Goal: Book appointment/travel/reservation

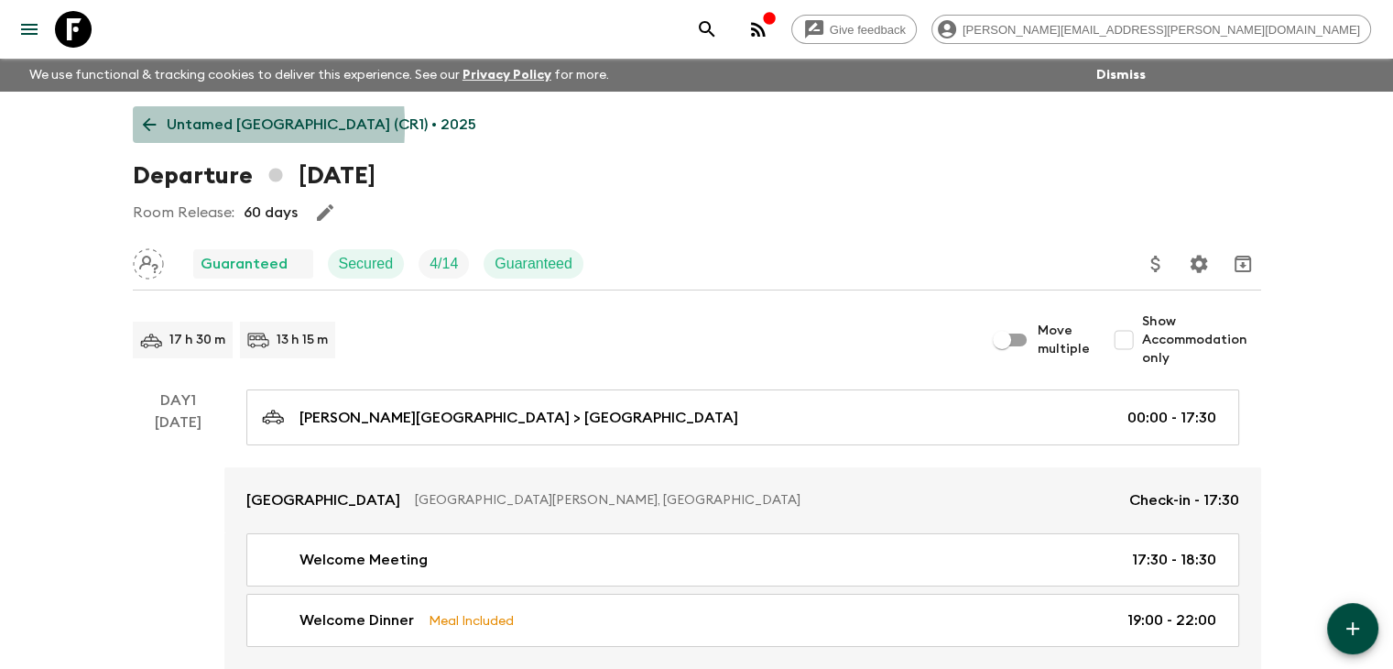
click at [137, 125] on link "Untamed [GEOGRAPHIC_DATA] (CR1) • 2025" at bounding box center [310, 124] width 354 height 37
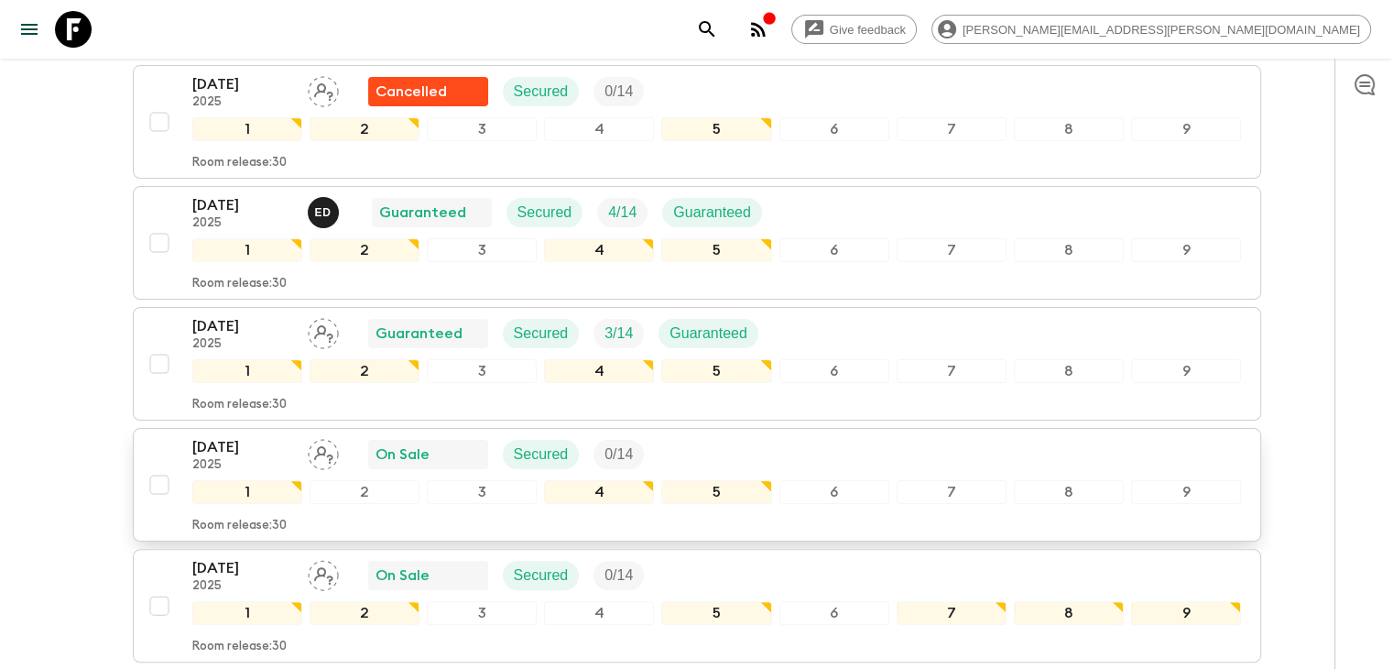
scroll to position [321, 0]
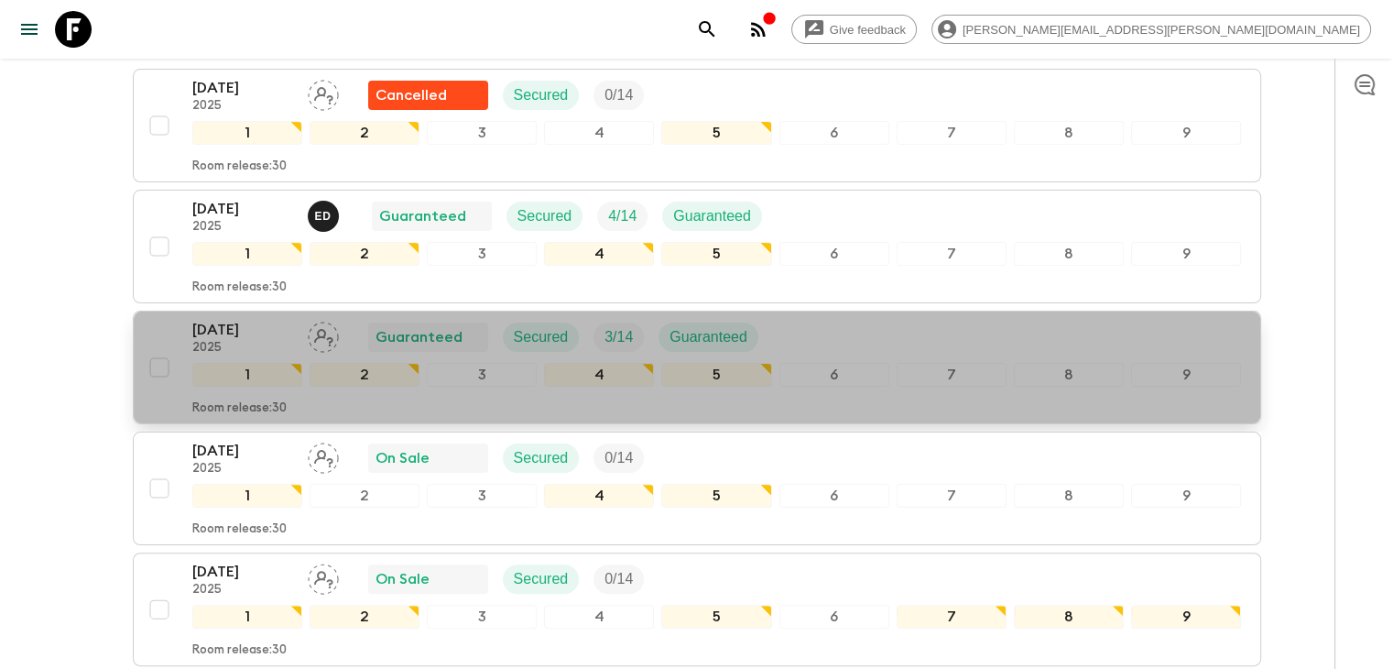
click at [256, 332] on p "[DATE]" at bounding box center [242, 330] width 101 height 22
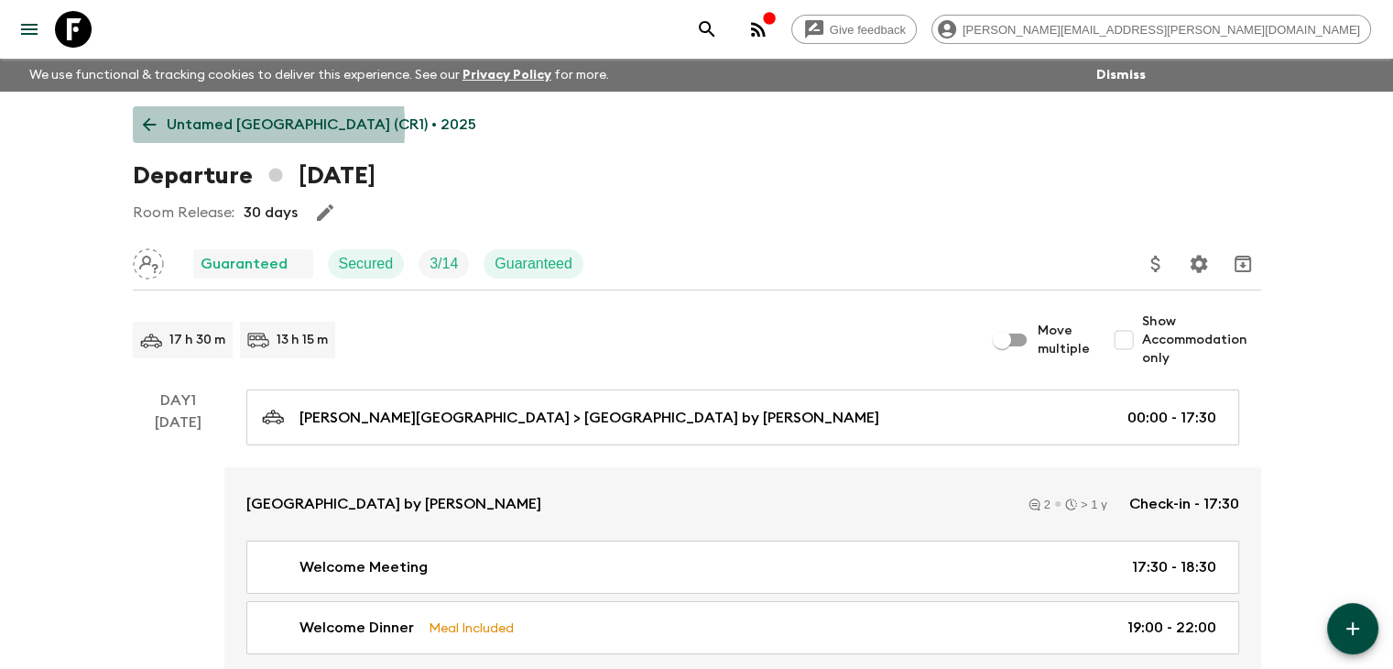
click at [145, 126] on icon at bounding box center [149, 125] width 14 height 14
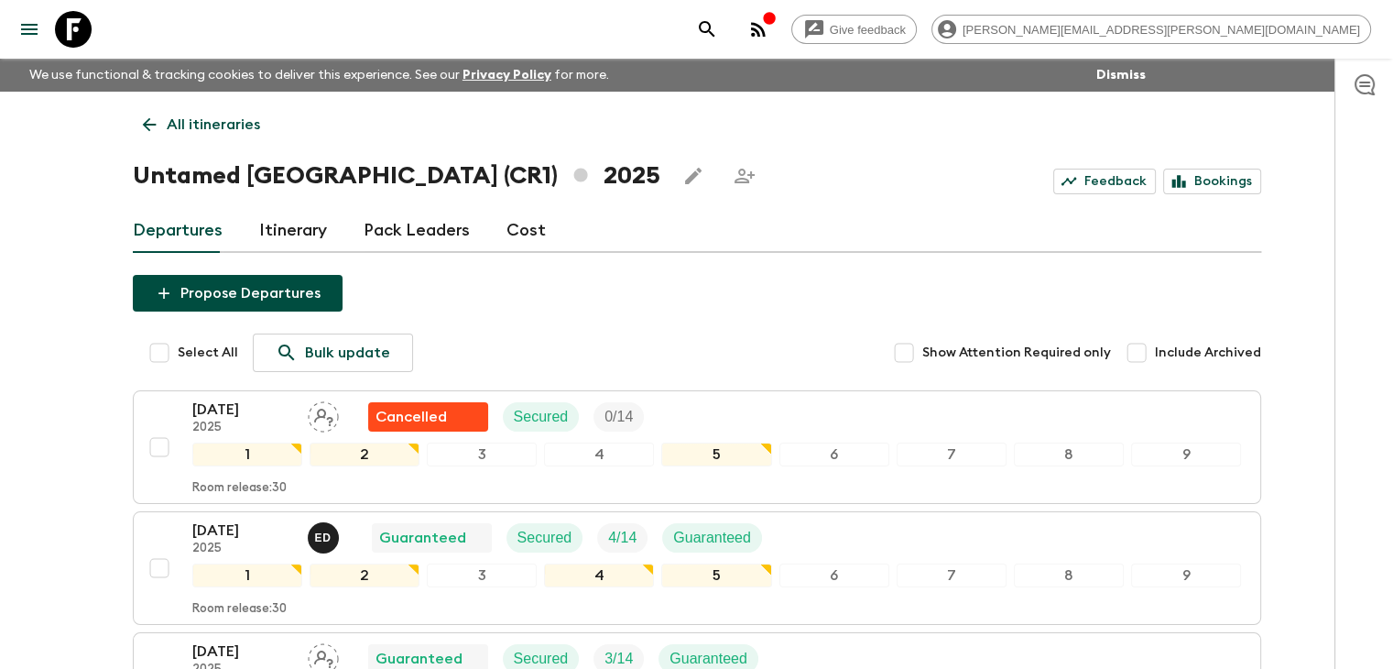
click at [140, 125] on icon at bounding box center [149, 124] width 20 height 20
